Goal: Transaction & Acquisition: Purchase product/service

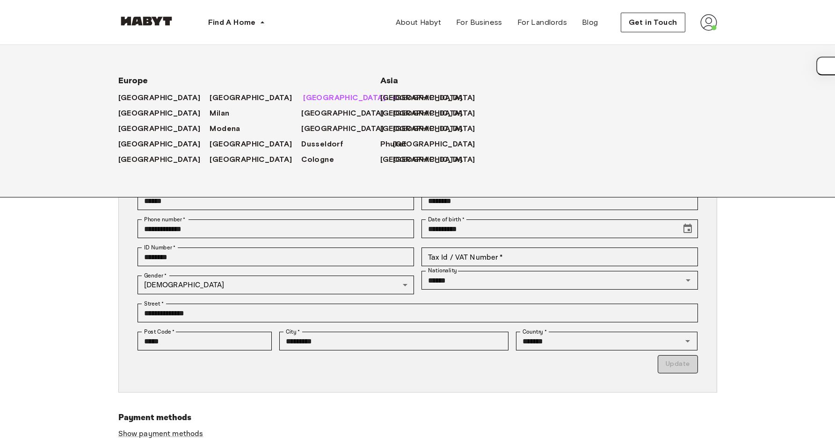
click at [303, 98] on span "Munich" at bounding box center [344, 97] width 82 height 11
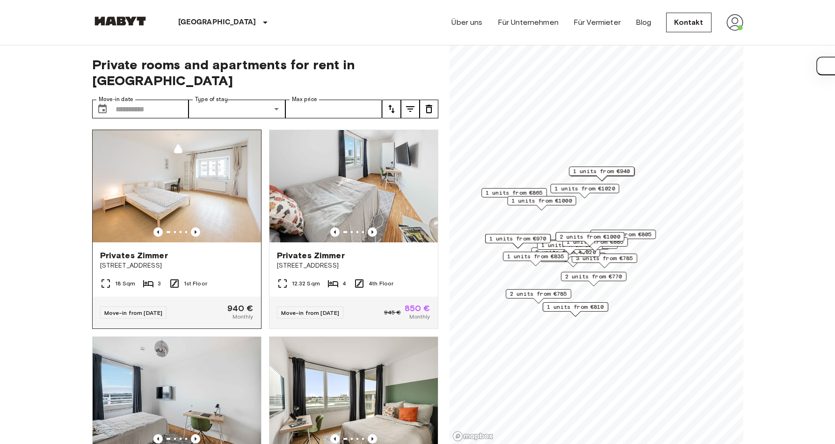
click at [242, 141] on img at bounding box center [177, 186] width 168 height 112
click at [192, 278] on div "18 Sqm 3 1st Floor" at bounding box center [177, 287] width 168 height 19
click at [227, 153] on img at bounding box center [177, 186] width 168 height 112
click at [240, 133] on img at bounding box center [177, 186] width 168 height 112
click at [193, 168] on img at bounding box center [177, 186] width 168 height 112
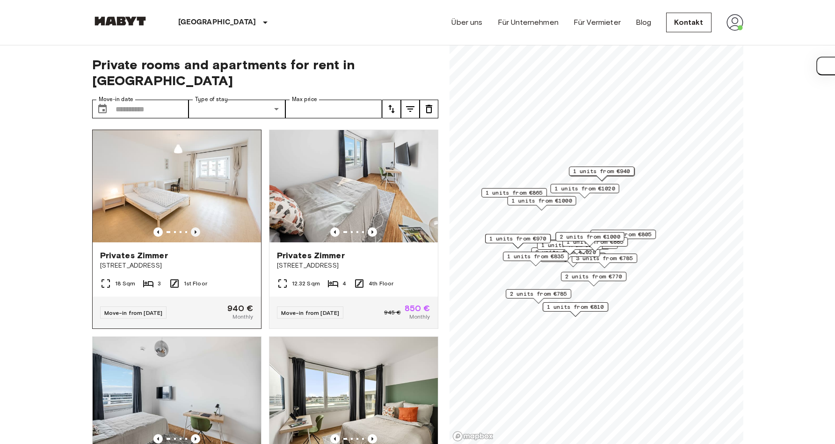
click at [191, 227] on icon "Previous image" at bounding box center [195, 231] width 9 height 9
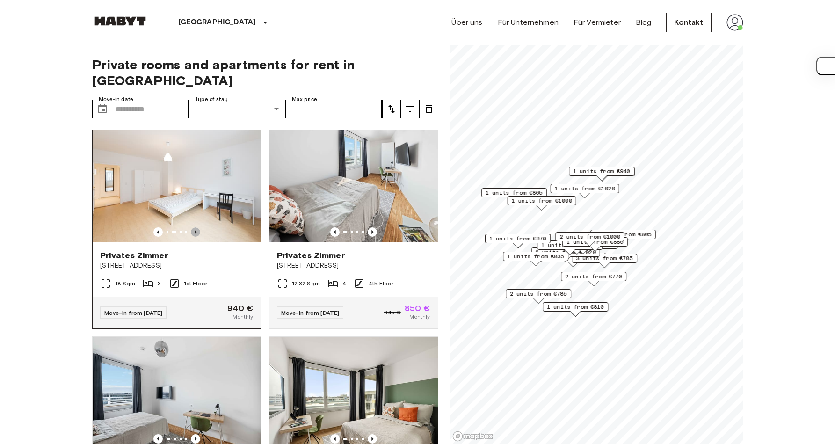
click at [191, 227] on icon "Previous image" at bounding box center [195, 231] width 9 height 9
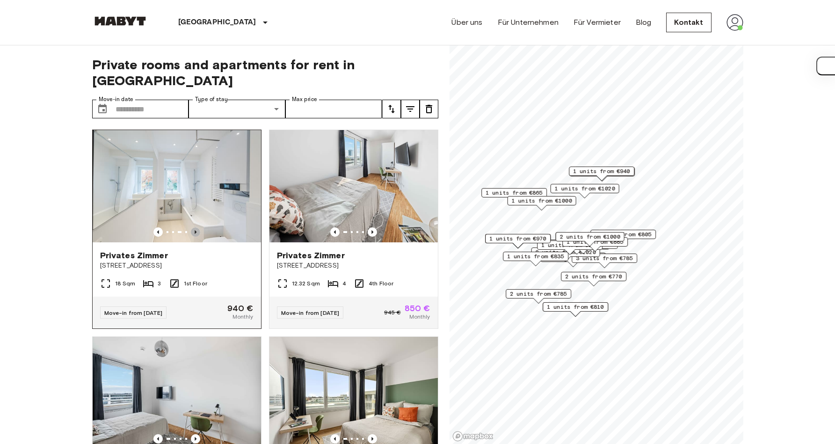
click at [191, 227] on icon "Previous image" at bounding box center [195, 231] width 9 height 9
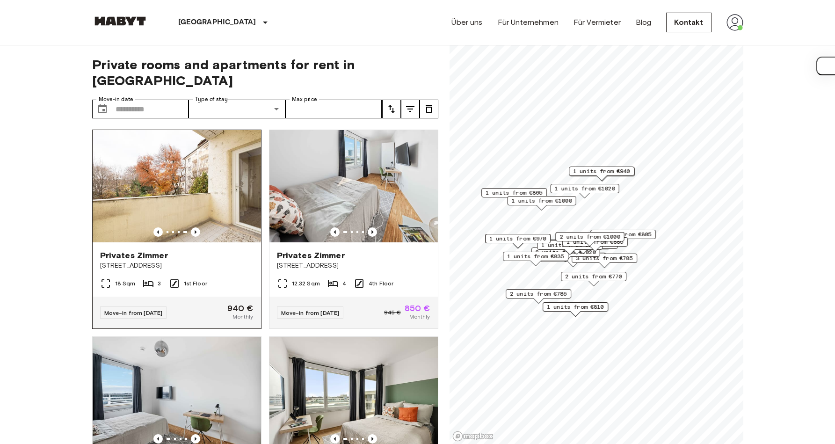
click at [196, 189] on img at bounding box center [177, 186] width 168 height 112
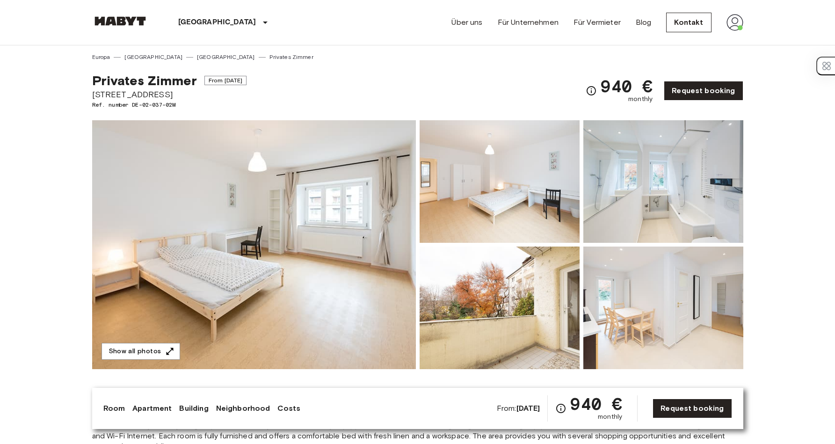
click at [243, 240] on img at bounding box center [254, 244] width 324 height 249
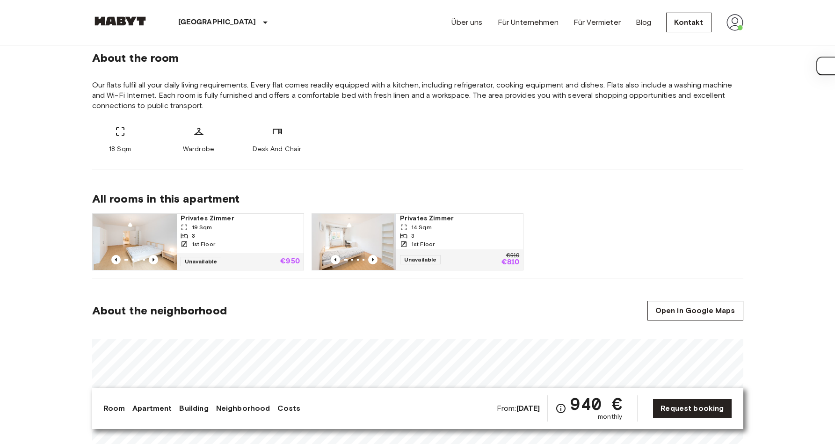
scroll to position [337, 0]
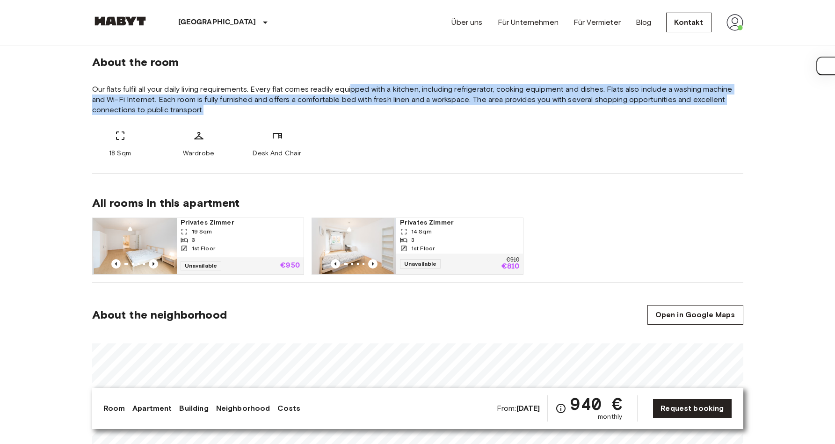
drag, startPoint x: 352, startPoint y: 89, endPoint x: 389, endPoint y: 111, distance: 43.2
click at [389, 111] on span "Our flats fulfil all your daily living requirements. Every flat comes readily e…" at bounding box center [418, 99] width 652 height 31
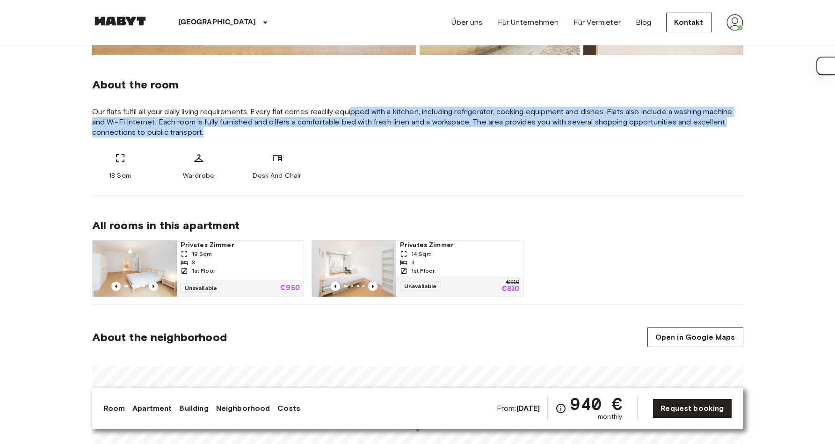
scroll to position [325, 0]
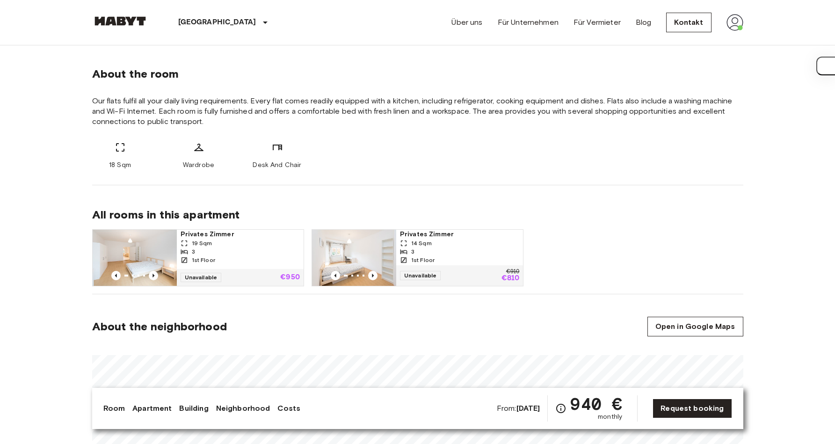
click at [351, 162] on div "18 Sqm Wardrobe Desk And Chair" at bounding box center [418, 156] width 652 height 28
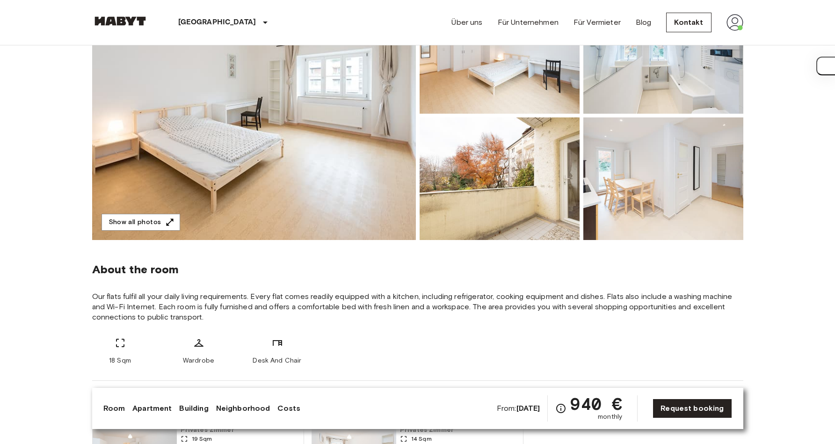
scroll to position [130, 0]
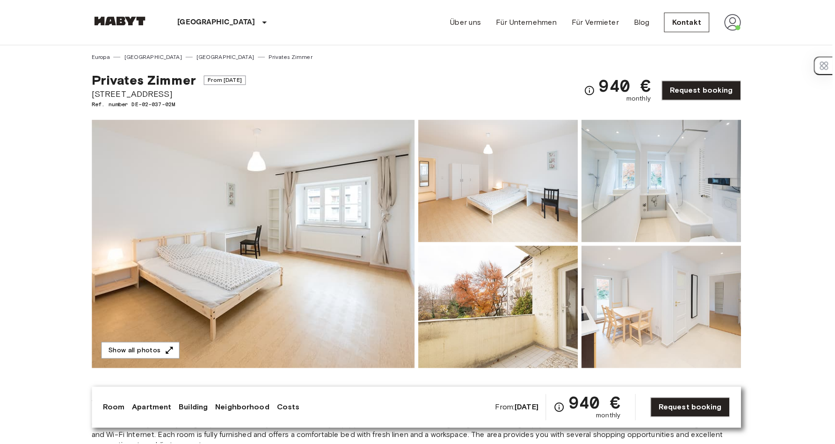
click at [338, 245] on img at bounding box center [254, 244] width 324 height 249
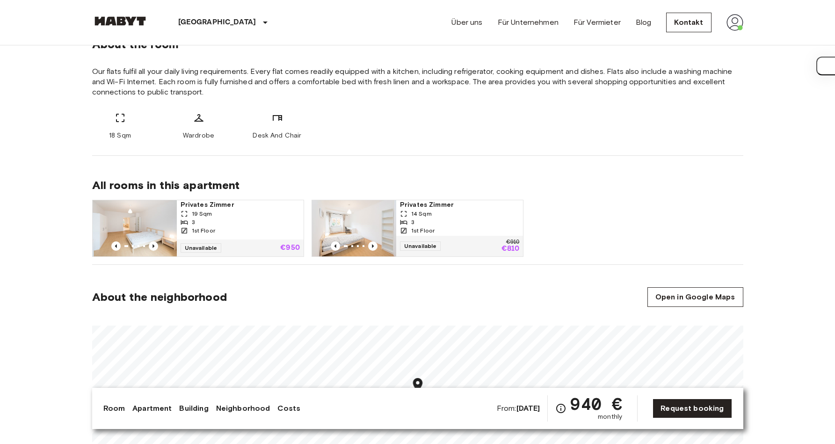
scroll to position [355, 0]
click at [390, 288] on div "About the neighborhood Open in Google Maps" at bounding box center [418, 296] width 652 height 20
click at [377, 201] on img at bounding box center [354, 227] width 84 height 56
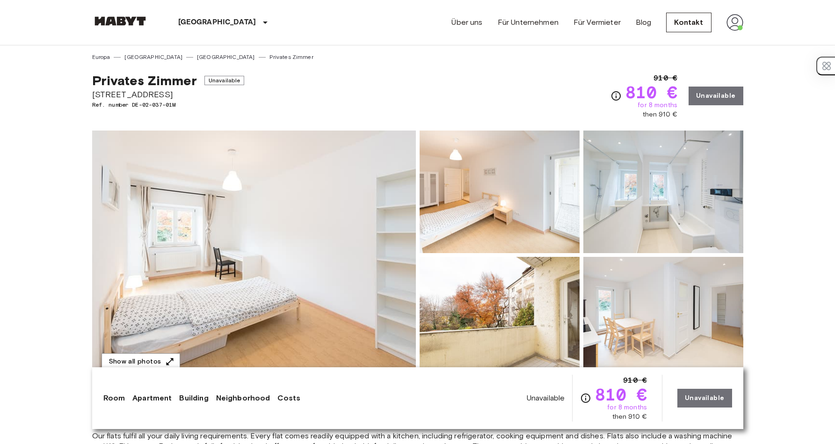
click at [291, 269] on img at bounding box center [254, 255] width 324 height 249
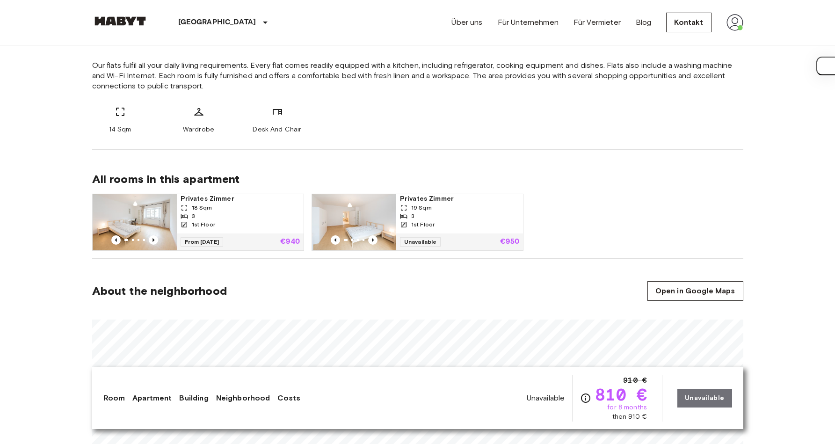
scroll to position [403, 0]
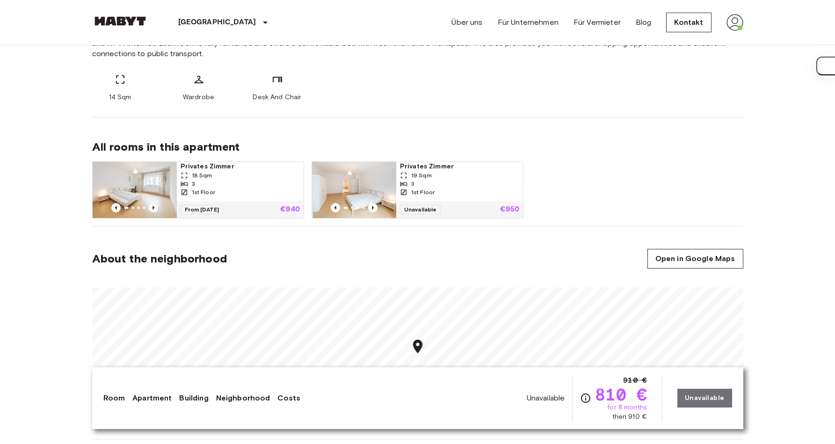
click at [483, 181] on div "3" at bounding box center [459, 184] width 119 height 8
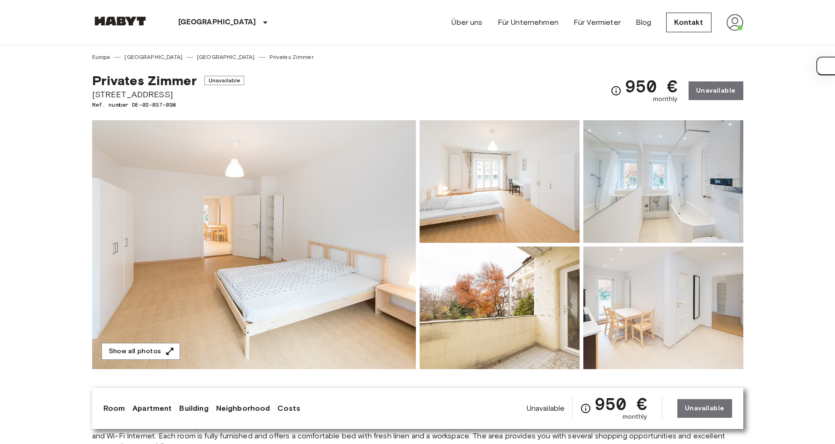
click at [325, 220] on img at bounding box center [254, 244] width 324 height 249
